Goal: Information Seeking & Learning: Find specific fact

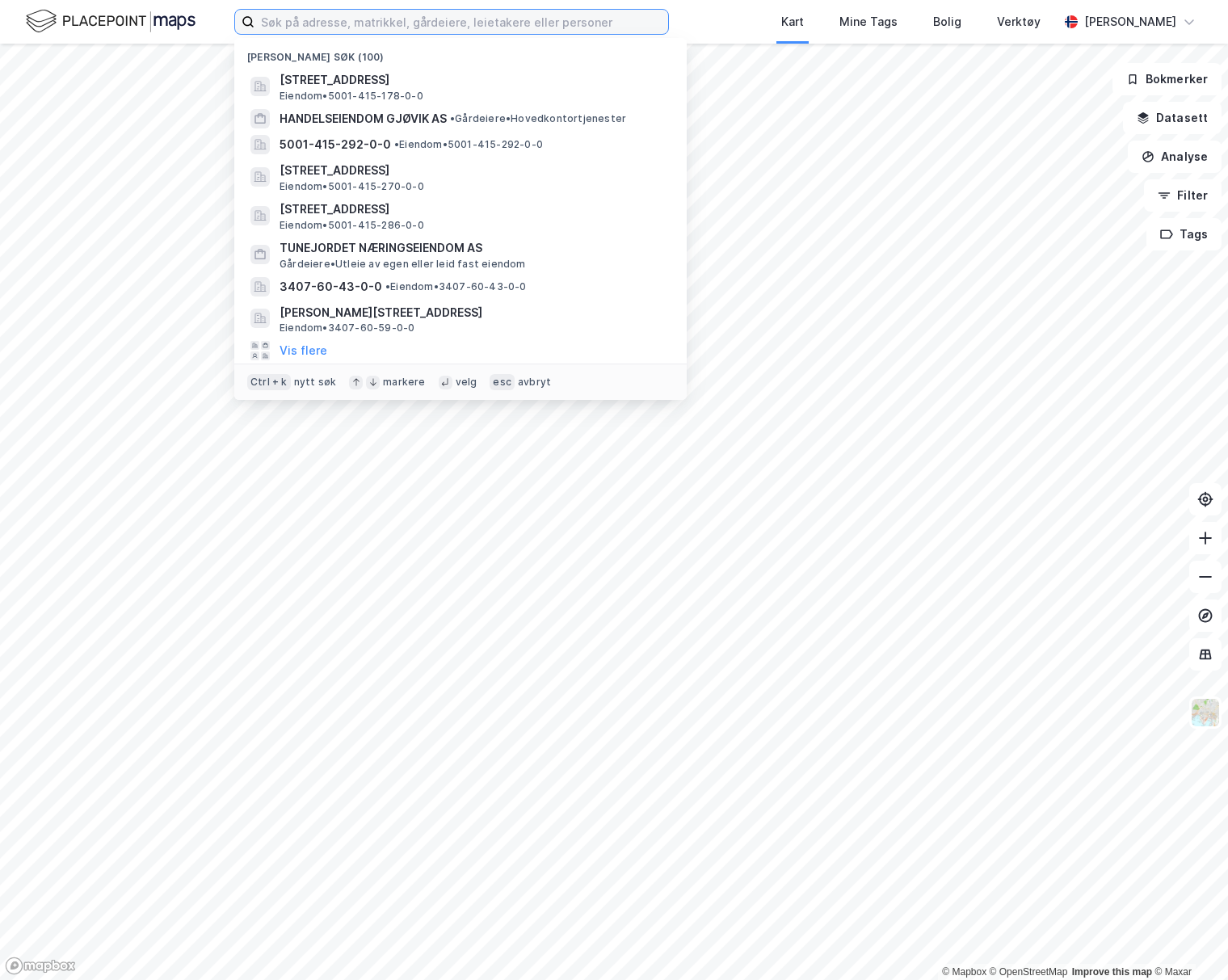
click at [315, 19] on input at bounding box center [461, 21] width 414 height 24
paste input "Kirsten Walaas"
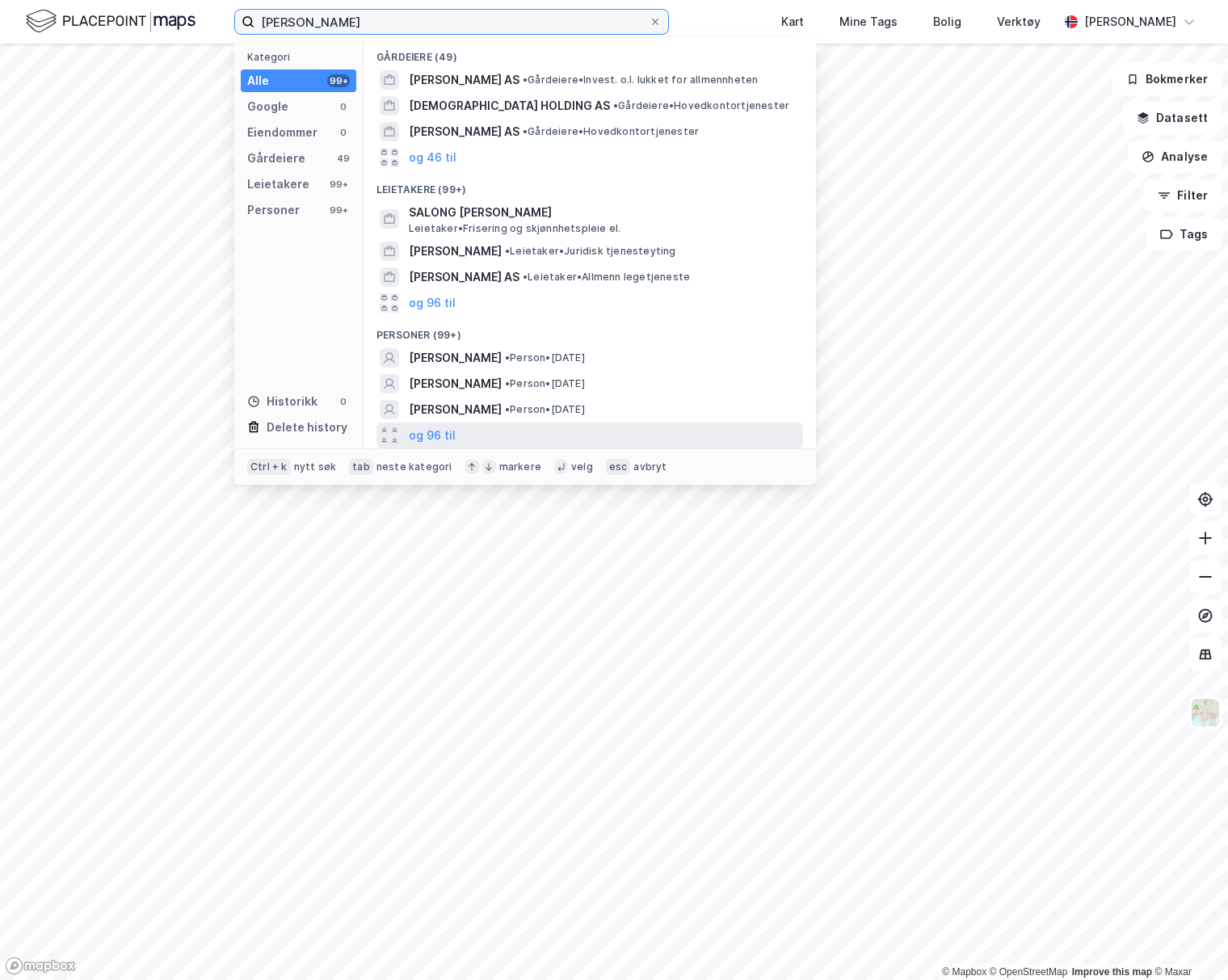
type input "Kirsten Walaas"
click at [482, 441] on div "og 96 til" at bounding box center [590, 436] width 426 height 26
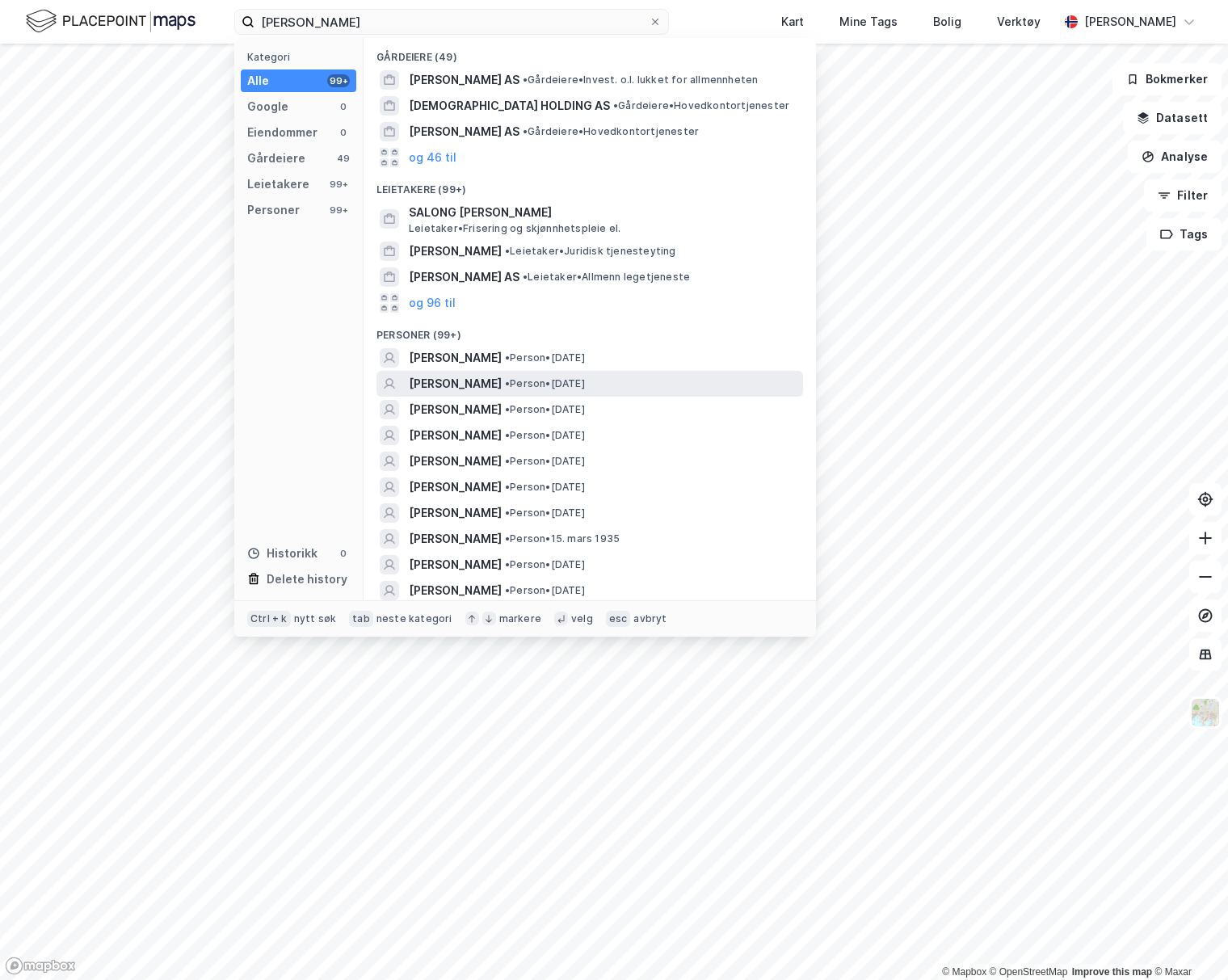
click at [579, 384] on span "• Person • 14. feb. 1965" at bounding box center [545, 384] width 80 height 13
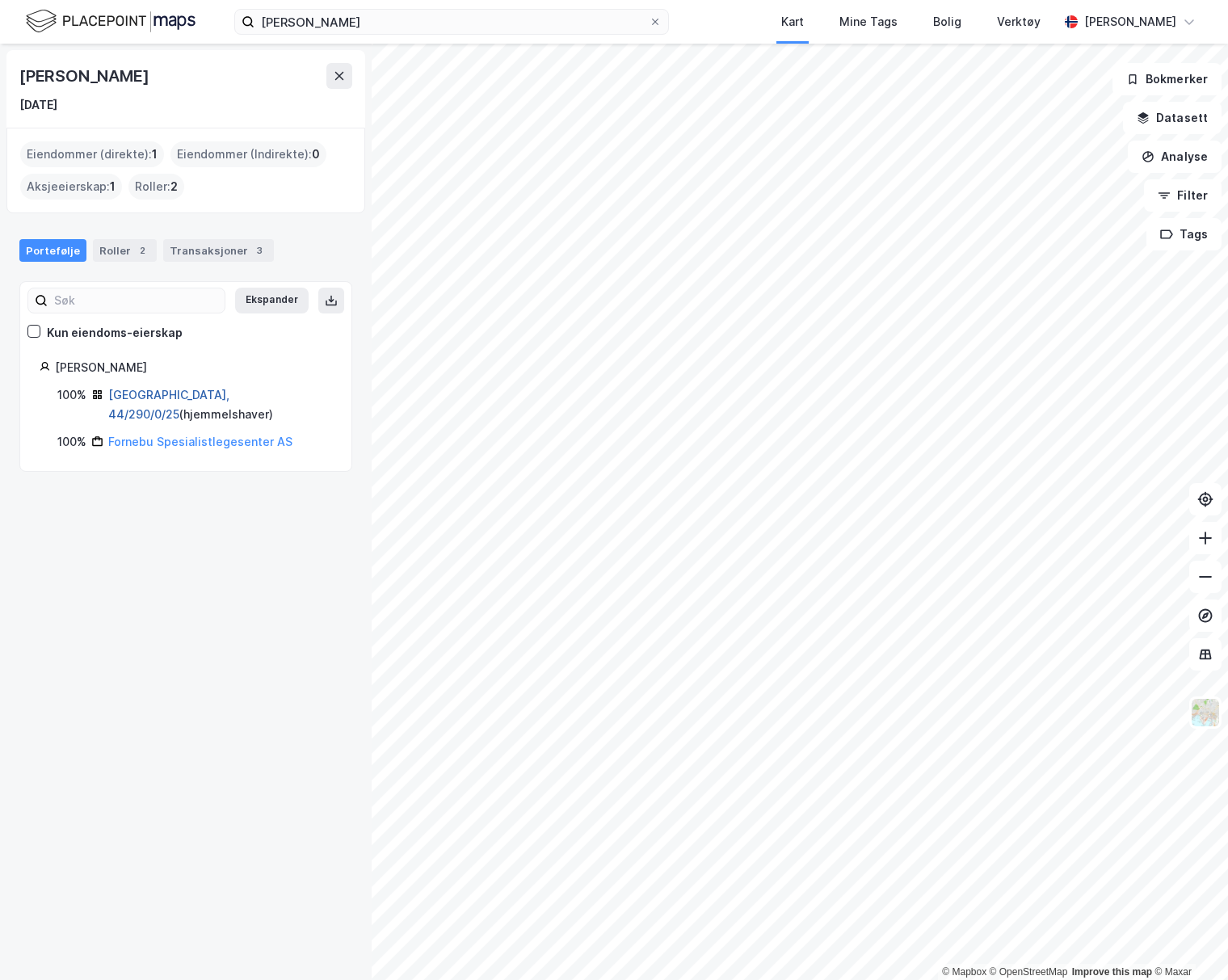
click at [208, 394] on link "Bærum, 44/290/0/25" at bounding box center [169, 404] width 121 height 33
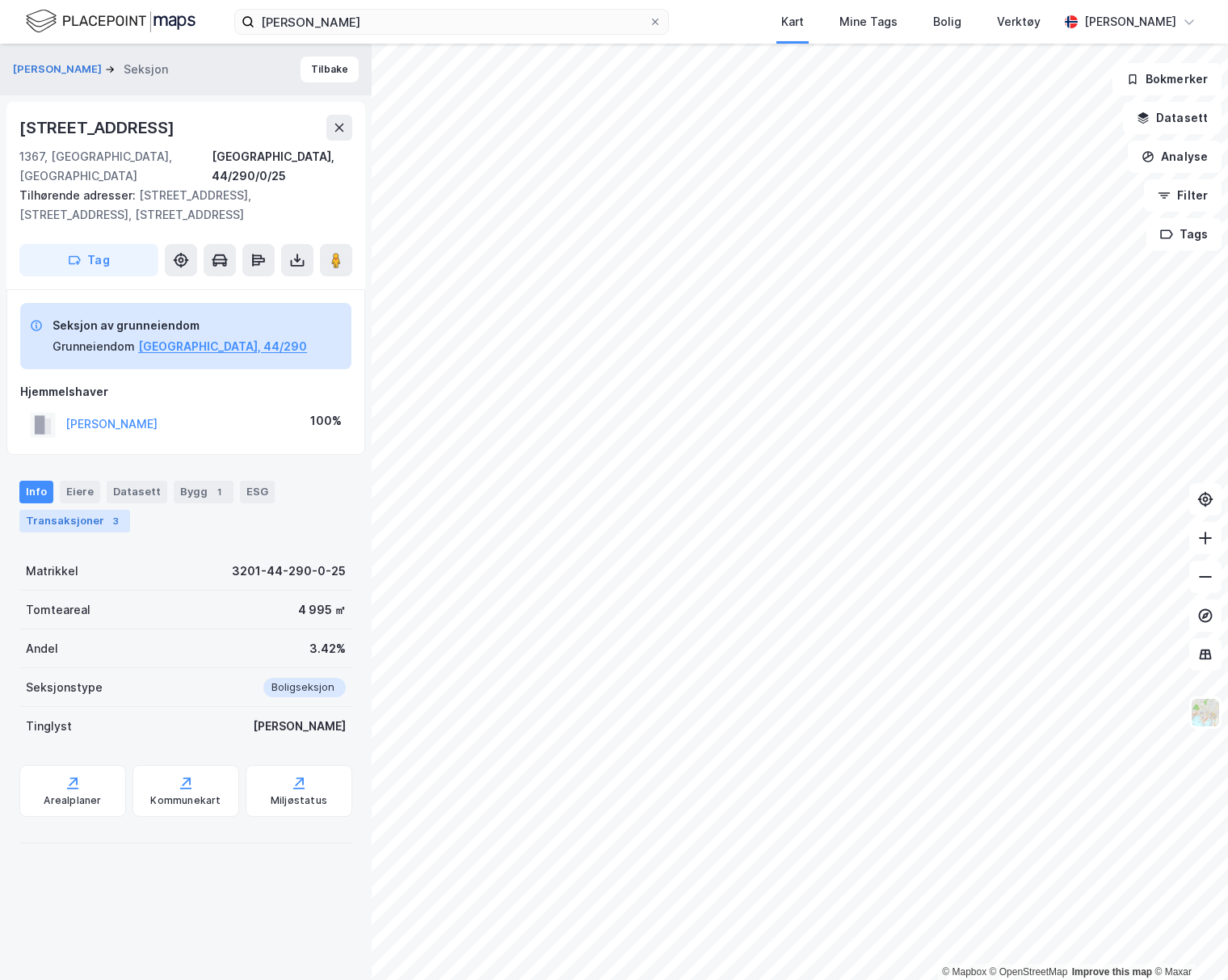
click at [85, 510] on div "Transaksjoner 3" at bounding box center [75, 521] width 111 height 22
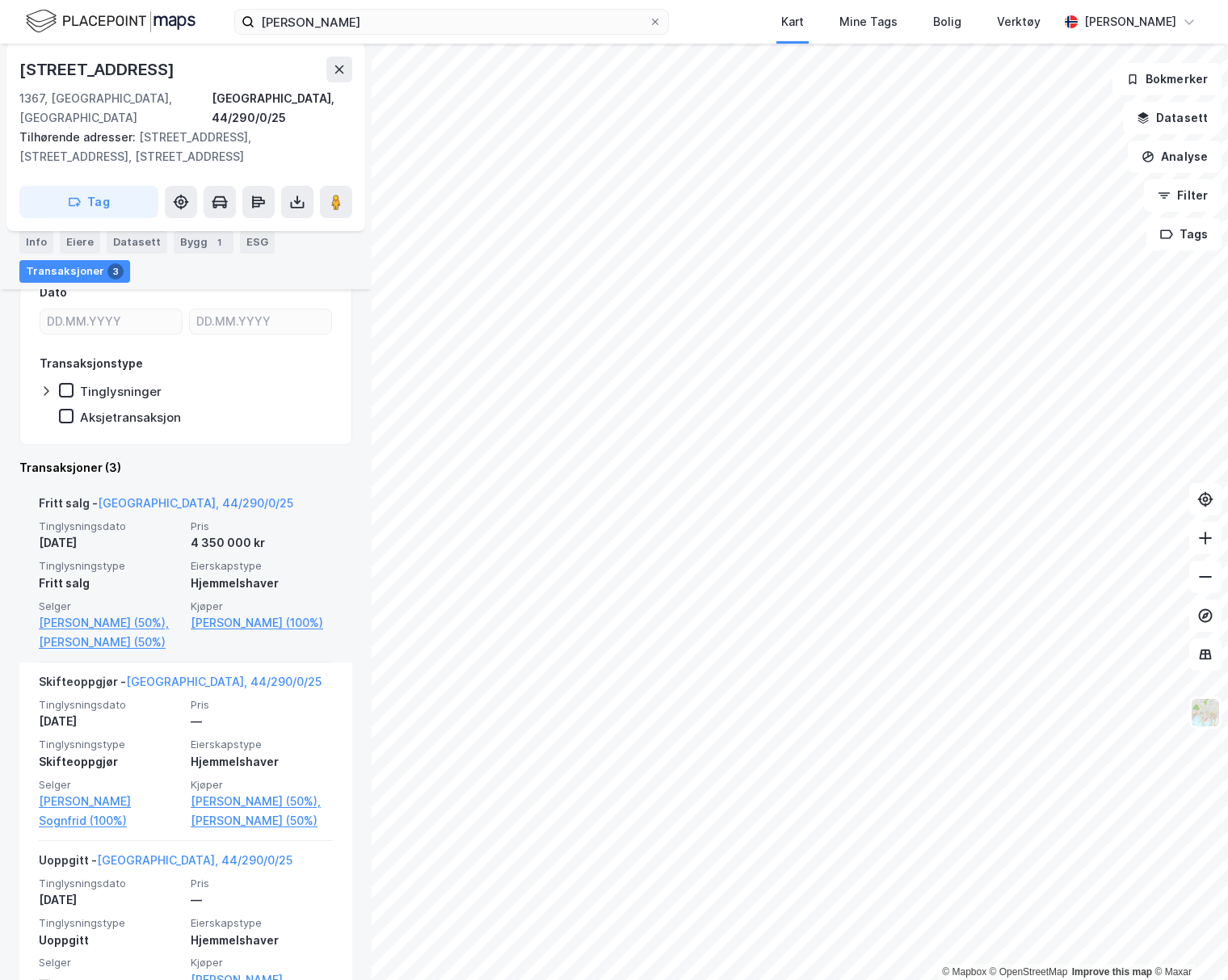
scroll to position [323, 0]
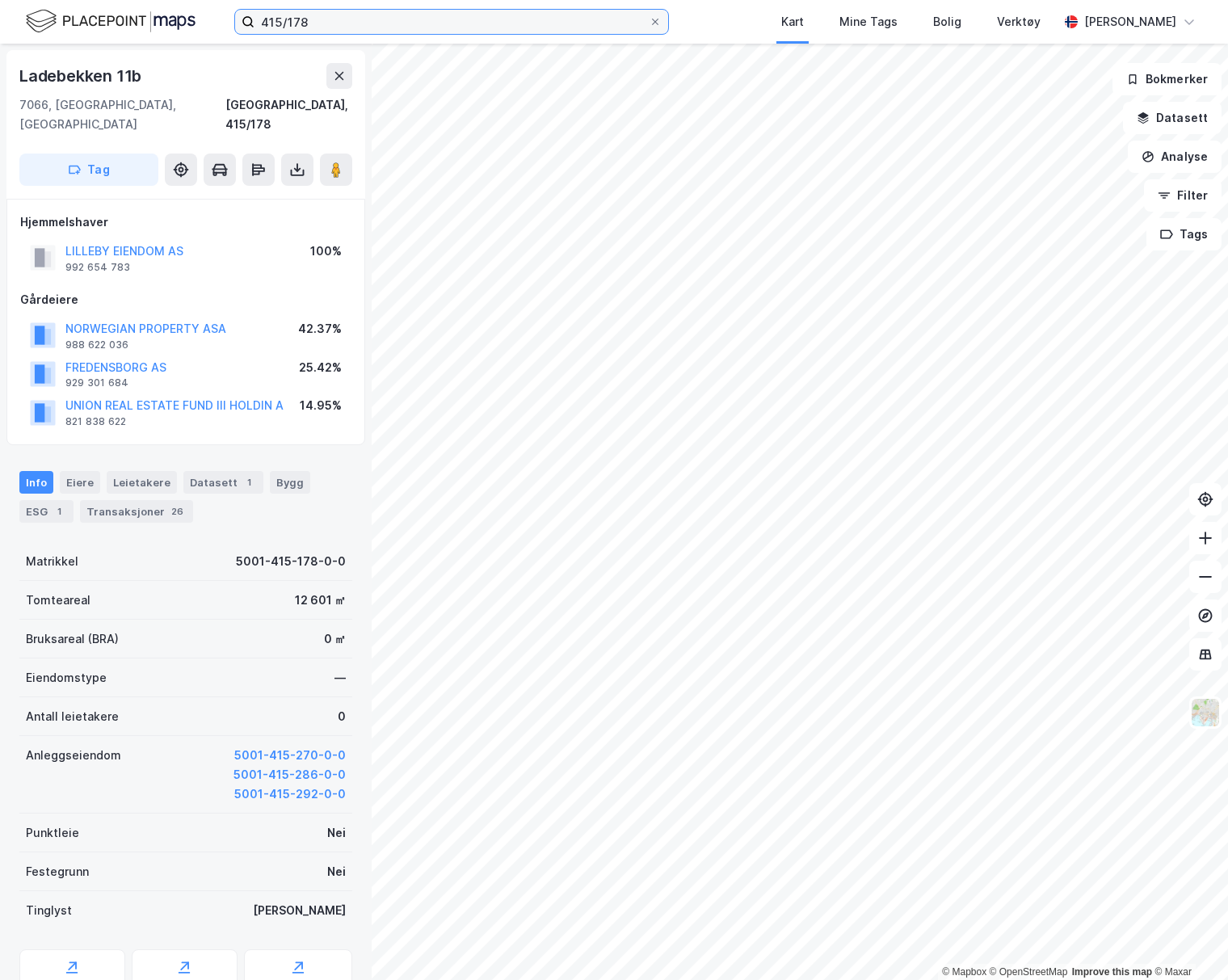
click at [310, 21] on input "415/178" at bounding box center [452, 21] width 395 height 24
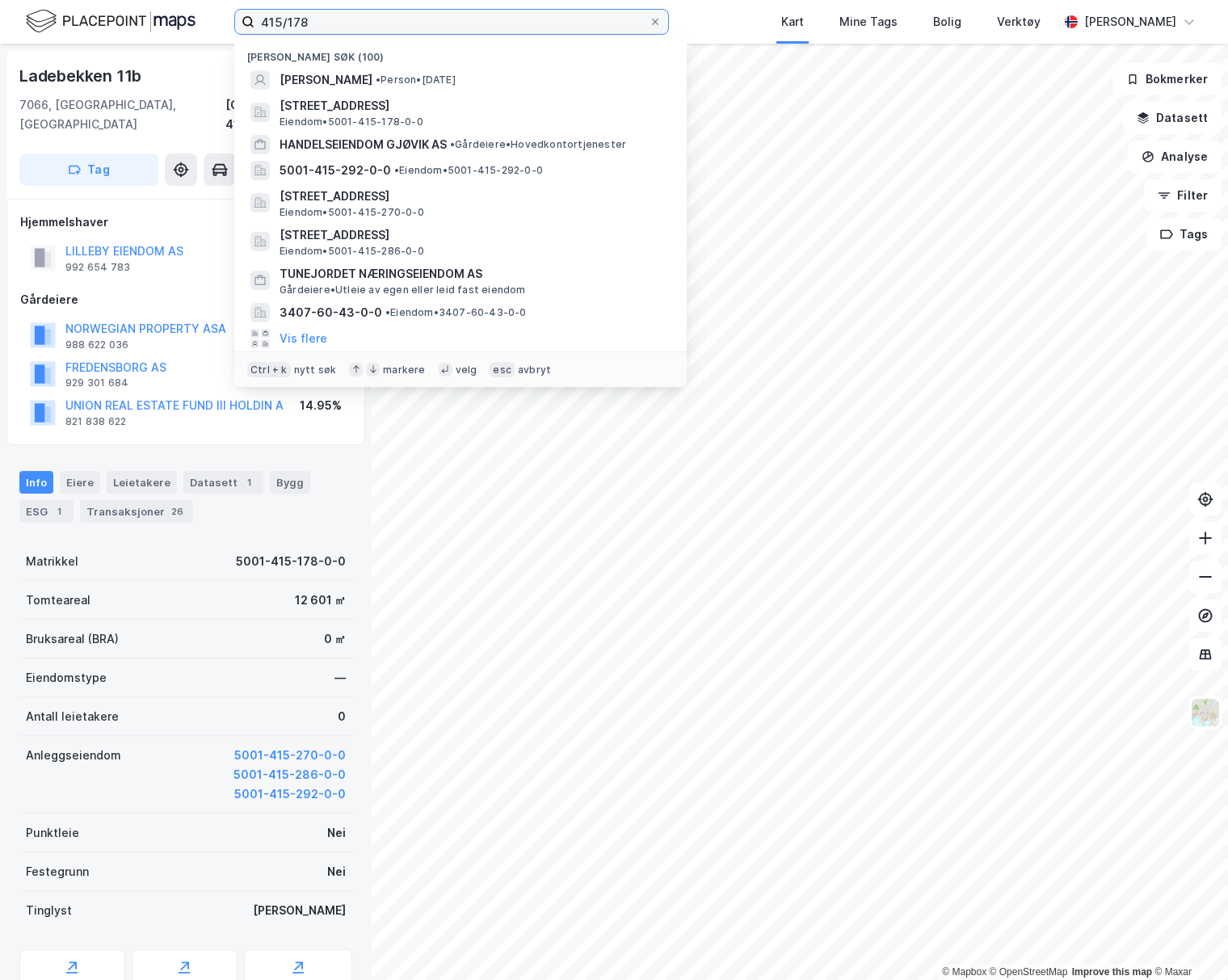
click at [310, 21] on input "415/178" at bounding box center [452, 21] width 395 height 24
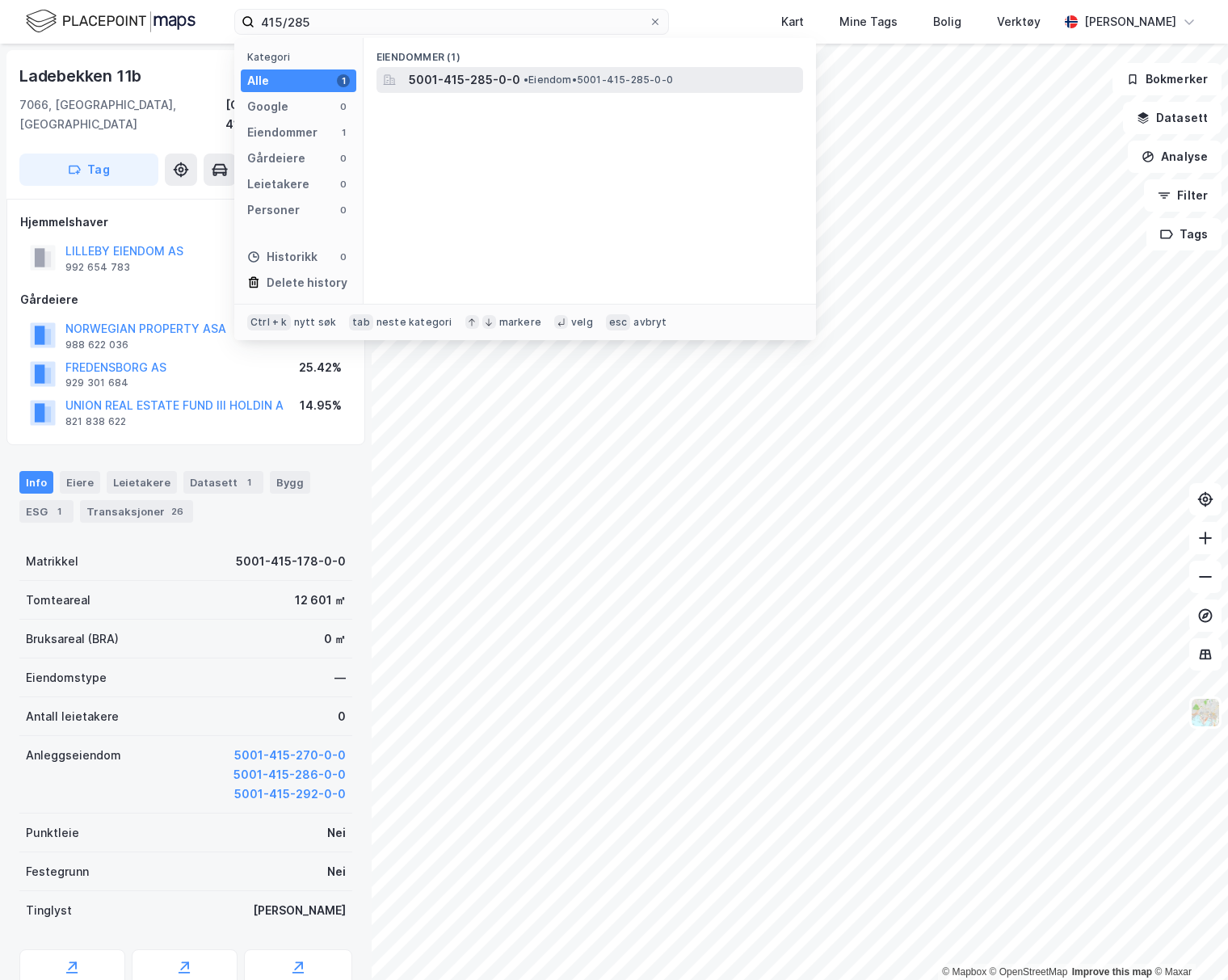
drag, startPoint x: 521, startPoint y: 61, endPoint x: 531, endPoint y: 68, distance: 12.2
click at [522, 62] on div "Eiendommer (1)" at bounding box center [590, 52] width 453 height 29
click at [537, 75] on span "• Eiendom • 5001-415-285-0-0" at bounding box center [598, 79] width 150 height 13
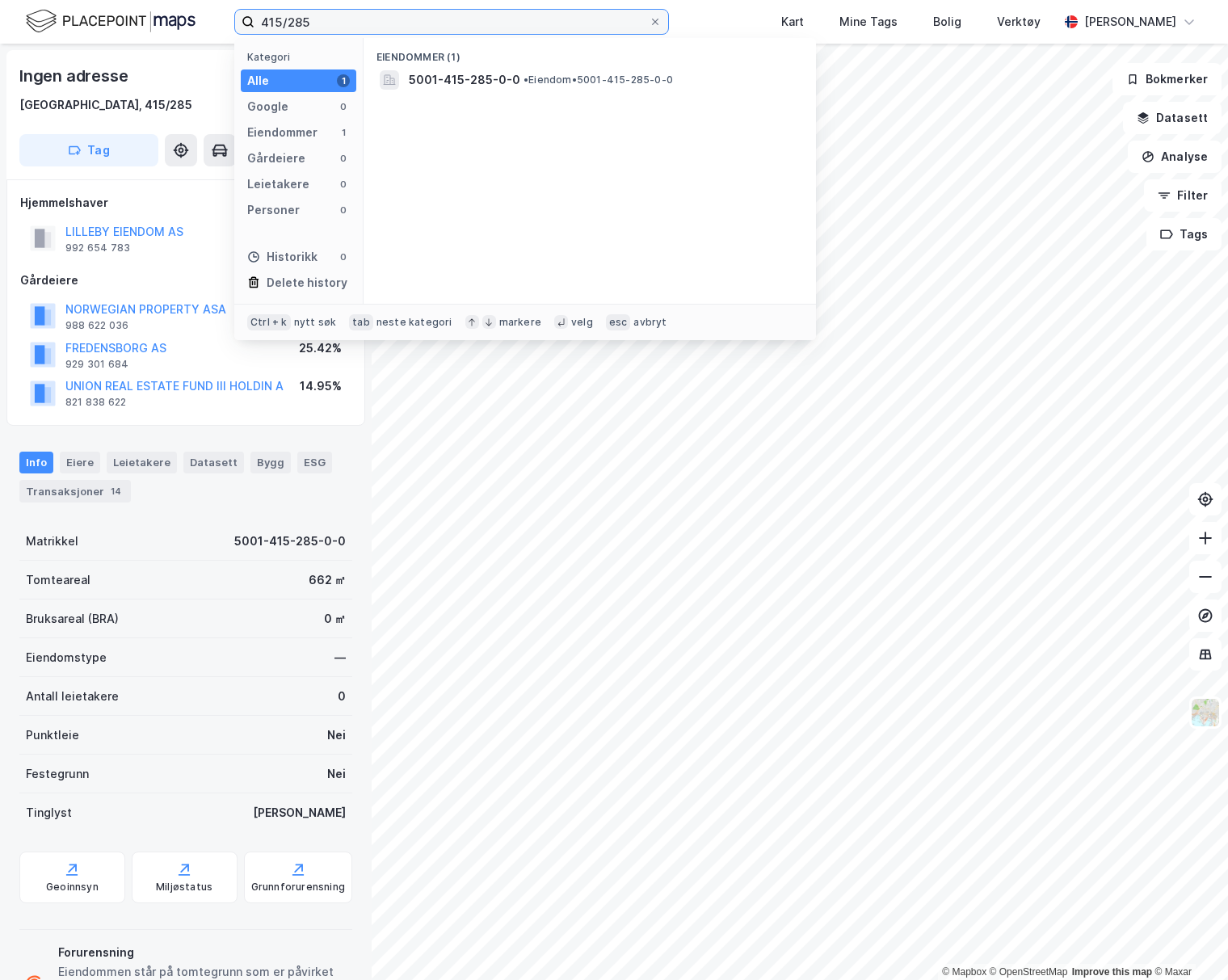
click at [308, 14] on input "415/285" at bounding box center [452, 21] width 395 height 24
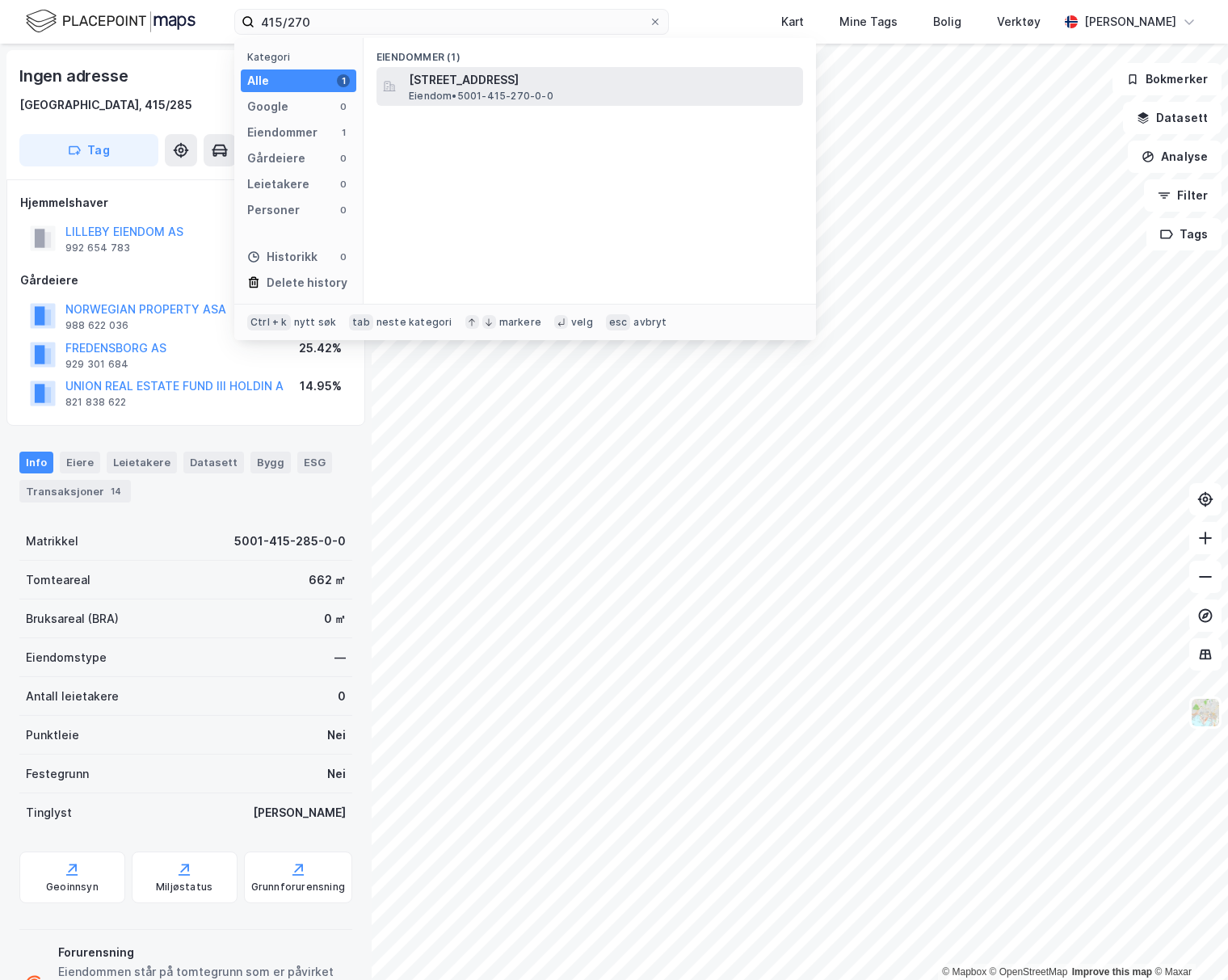
click at [522, 78] on span "[STREET_ADDRESS]" at bounding box center [603, 79] width 388 height 20
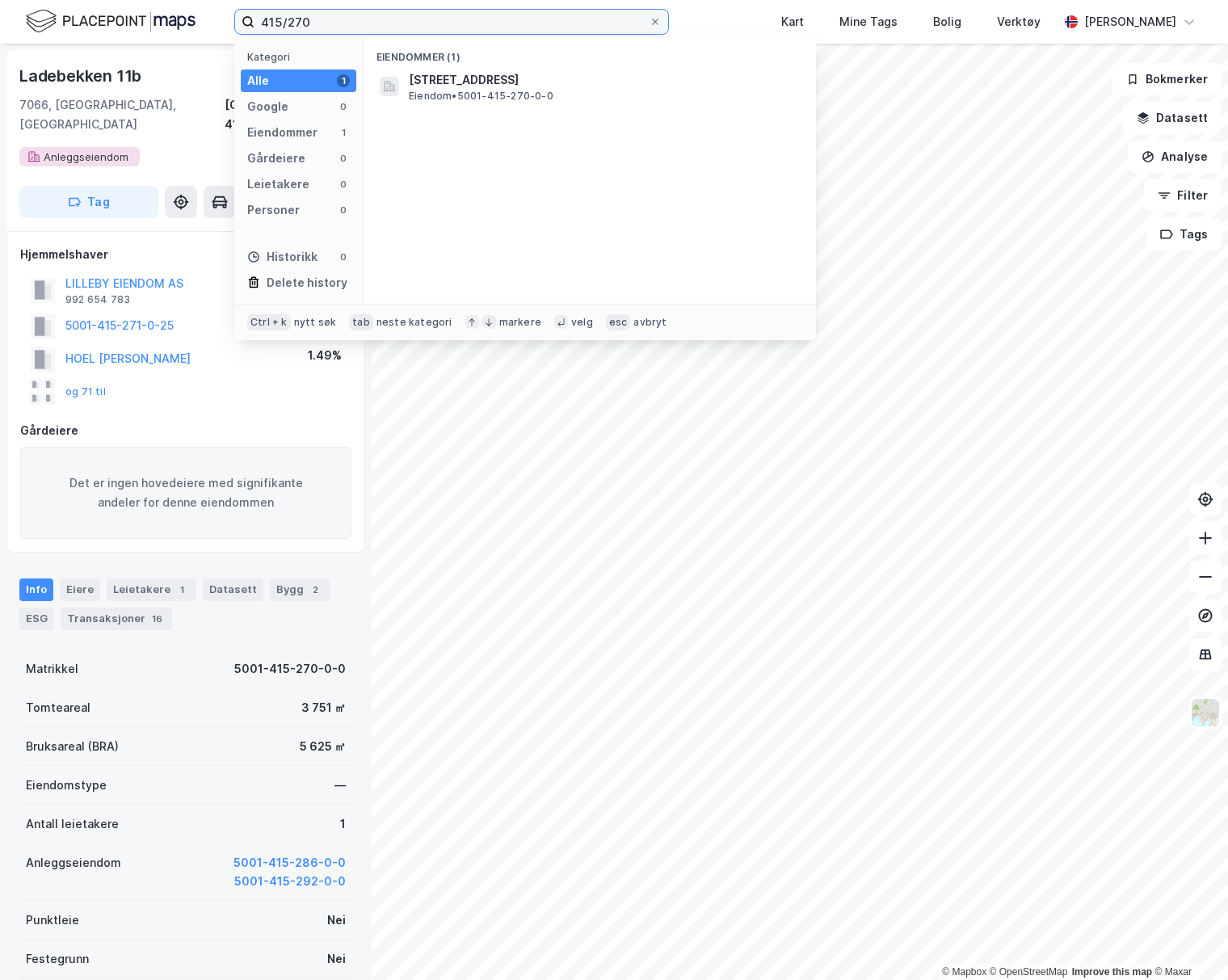
click at [421, 24] on input "415/270" at bounding box center [452, 21] width 395 height 24
type input "415/178"
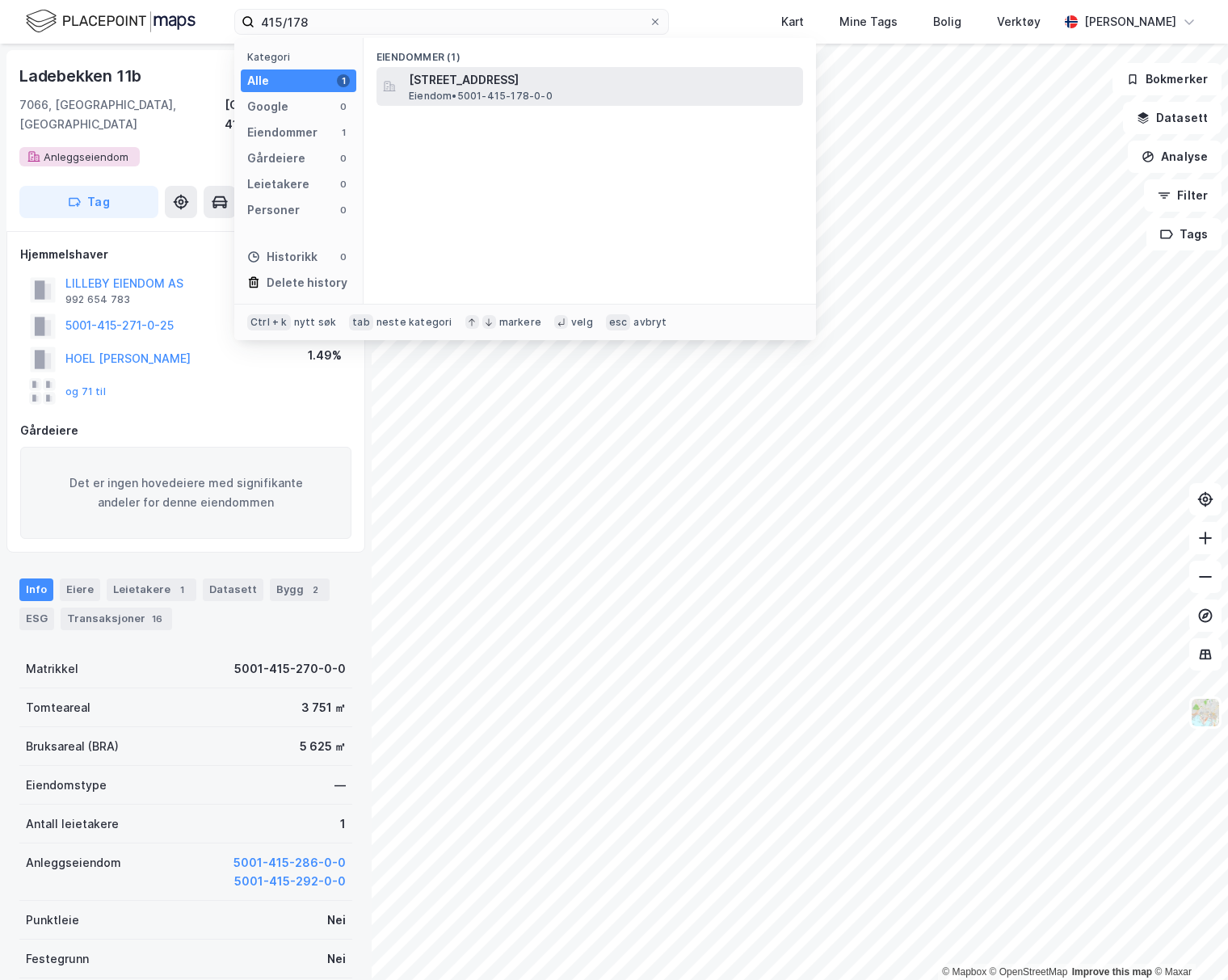
click at [498, 86] on span "[STREET_ADDRESS]" at bounding box center [603, 79] width 388 height 20
